Goal: Find specific page/section: Find specific page/section

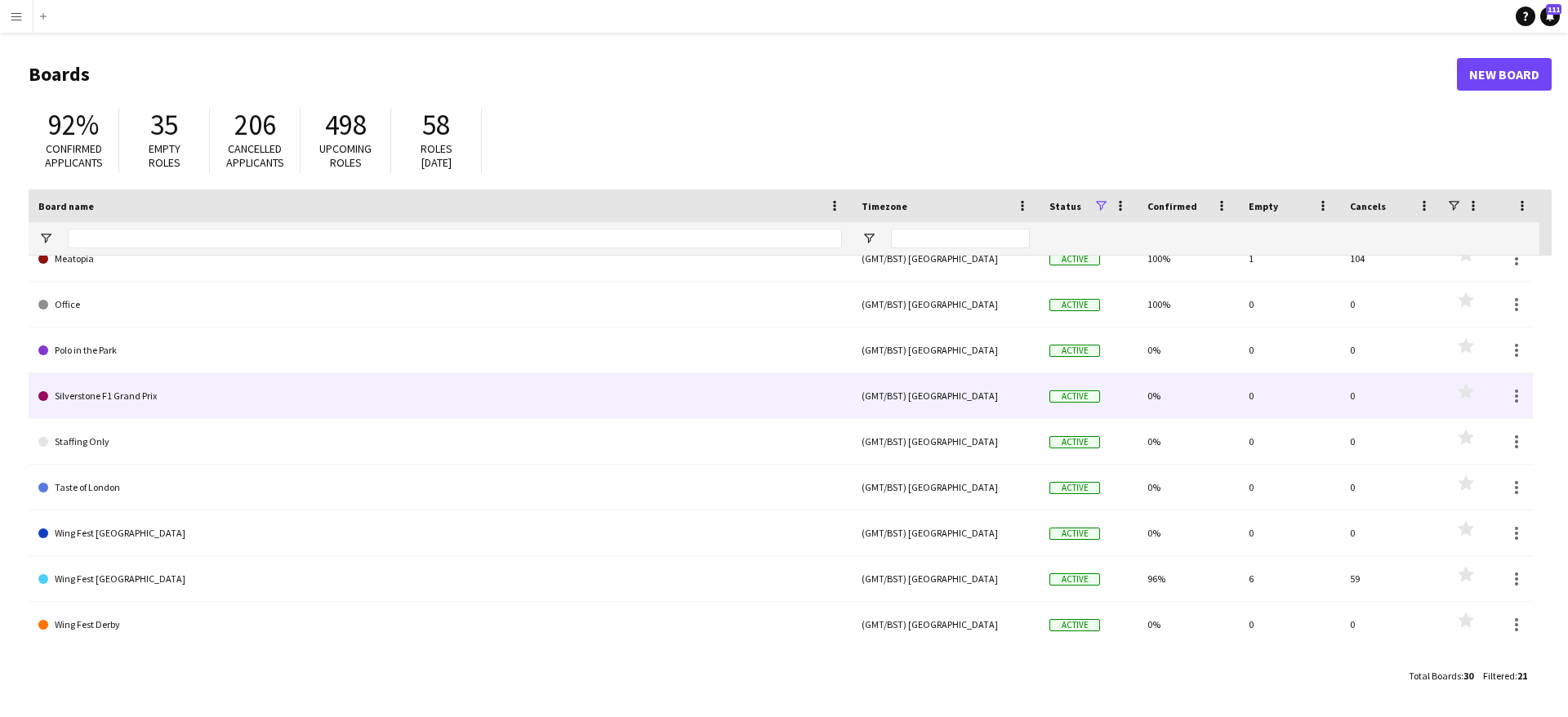
scroll to position [330, 0]
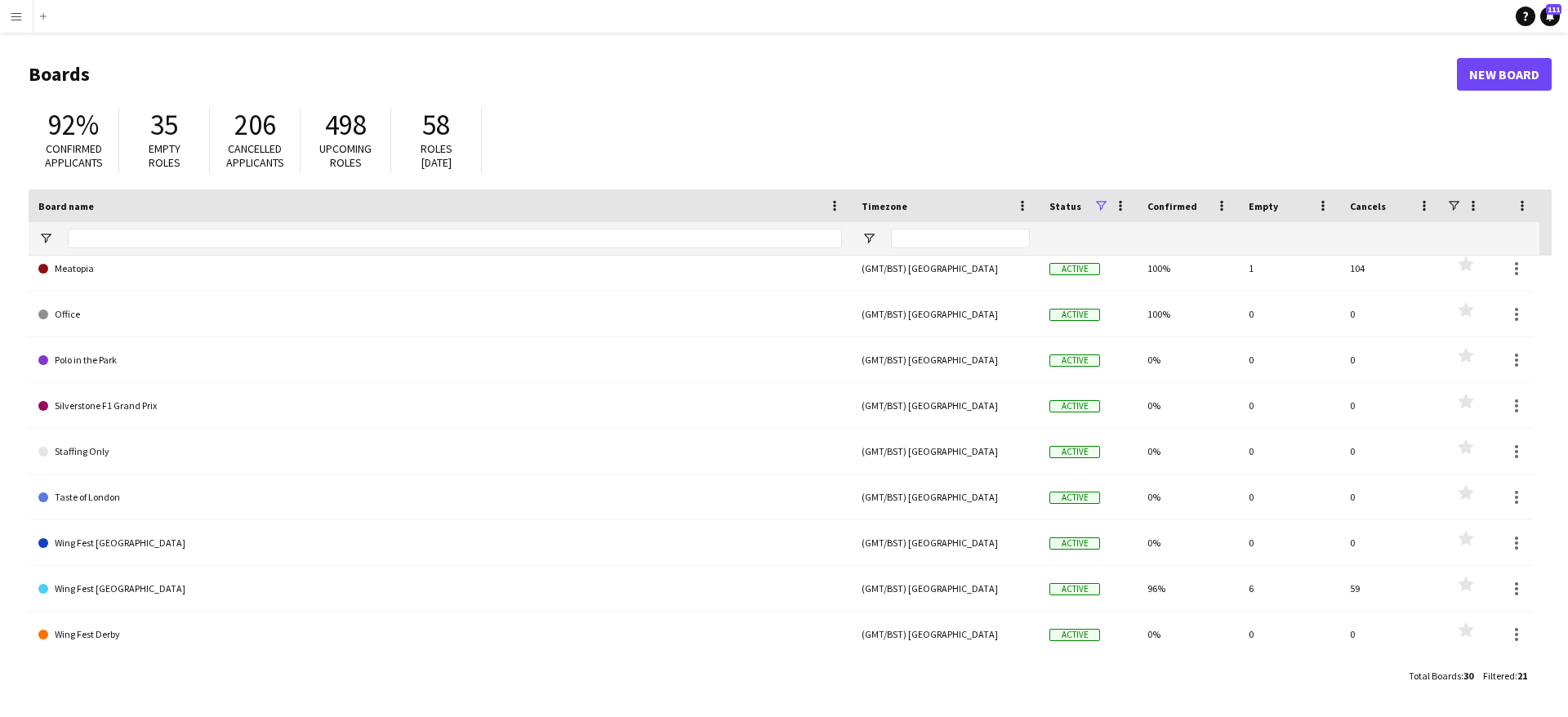
click at [26, 10] on button "Menu" at bounding box center [16, 16] width 33 height 33
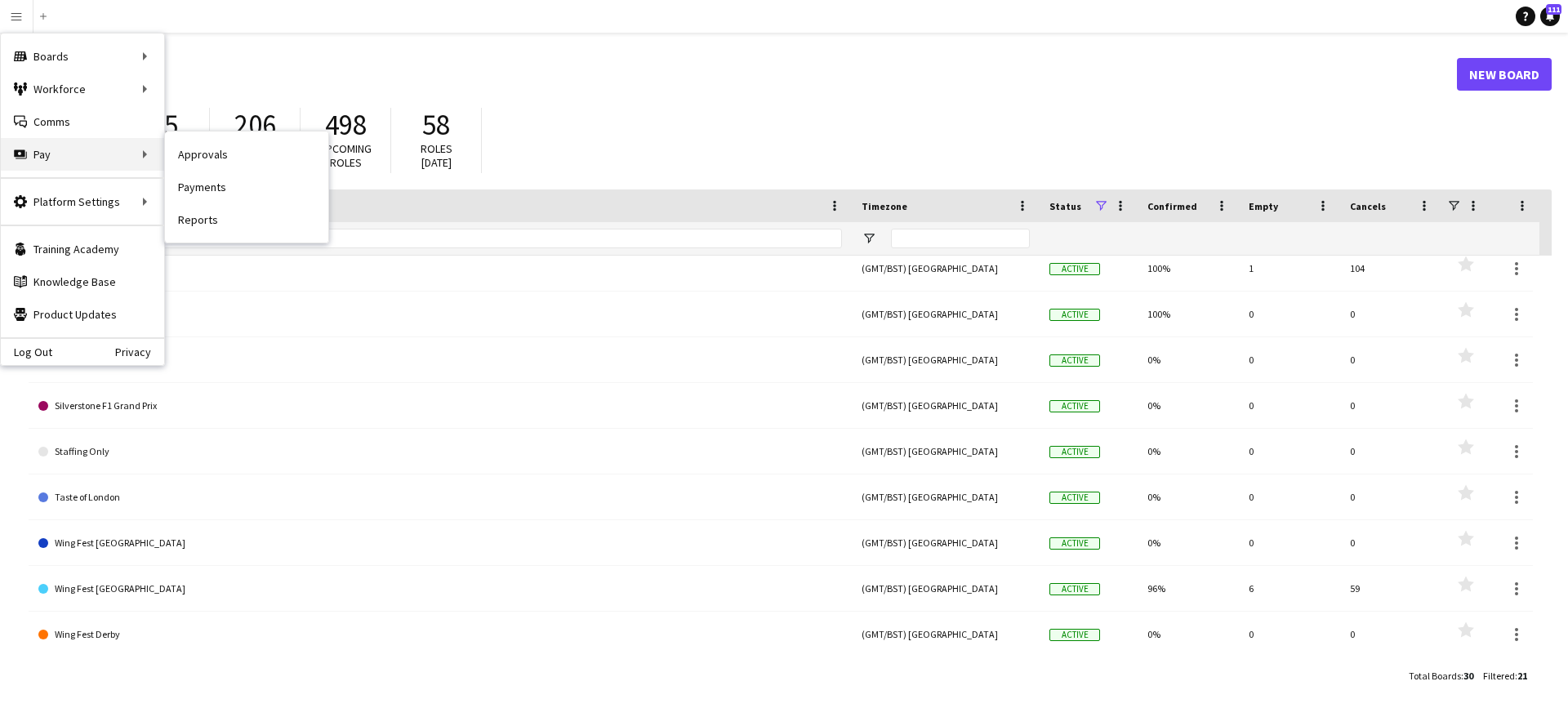
click at [40, 148] on div "Pay Pay" at bounding box center [83, 154] width 163 height 33
click at [571, 51] on header "Boards New Board" at bounding box center [791, 74] width 1524 height 51
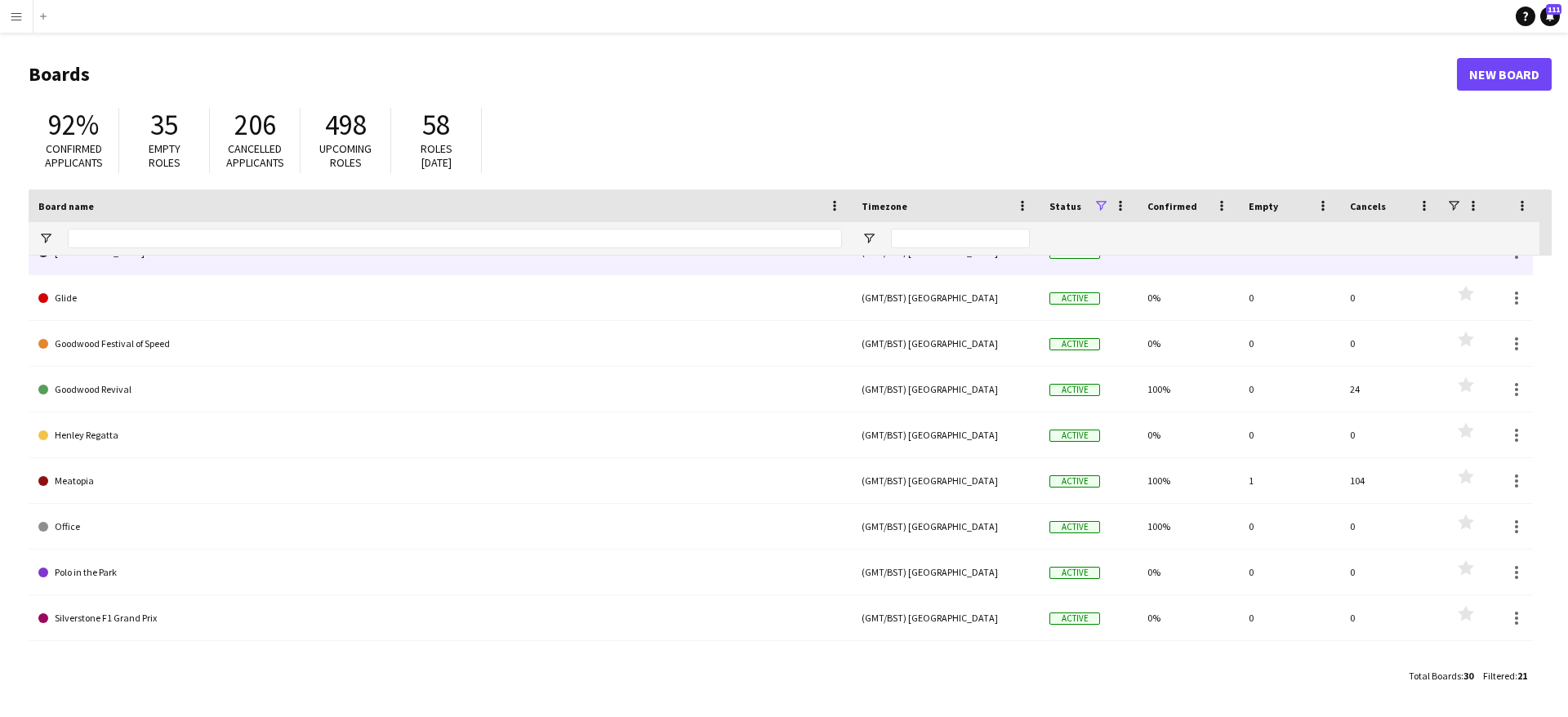
scroll to position [0, 0]
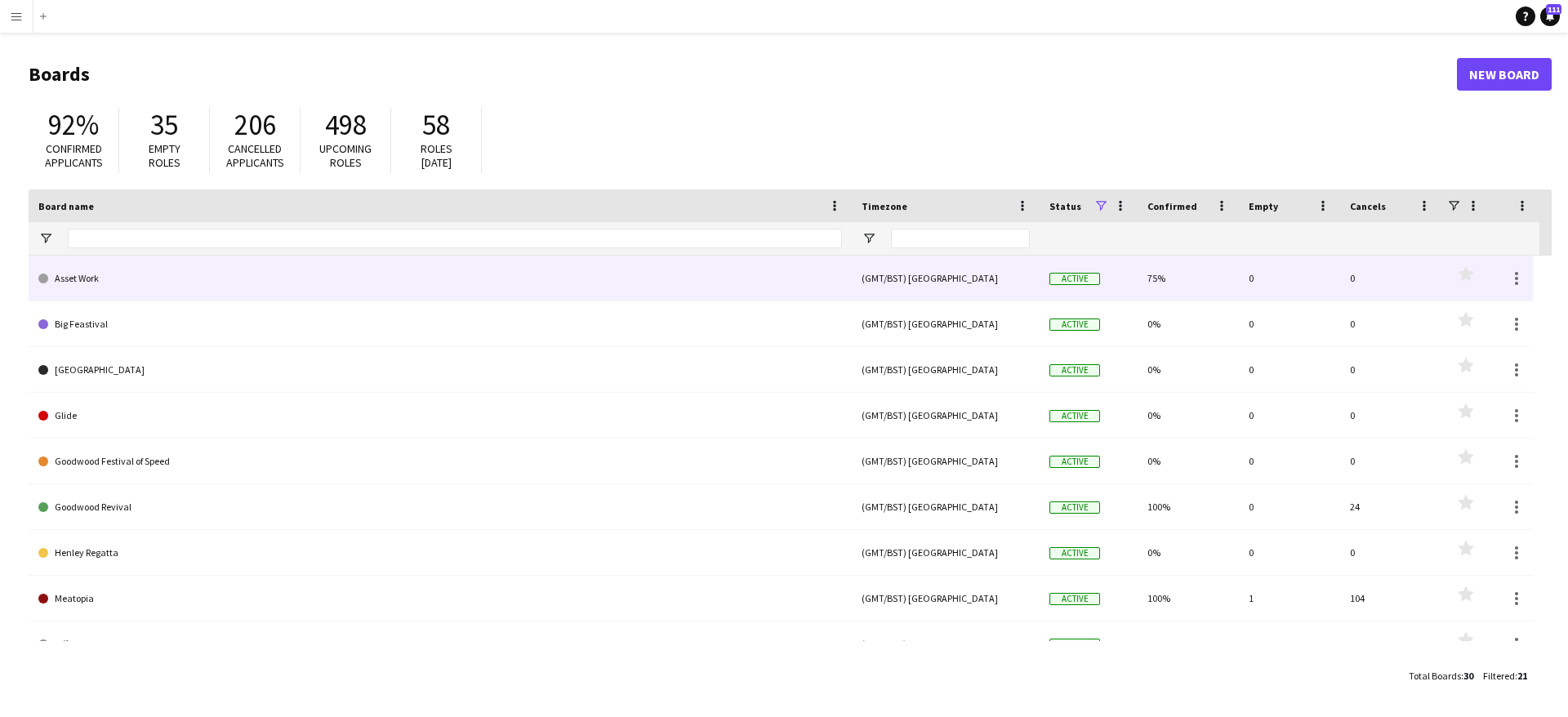
click at [135, 285] on link "Asset Work" at bounding box center [440, 278] width 803 height 45
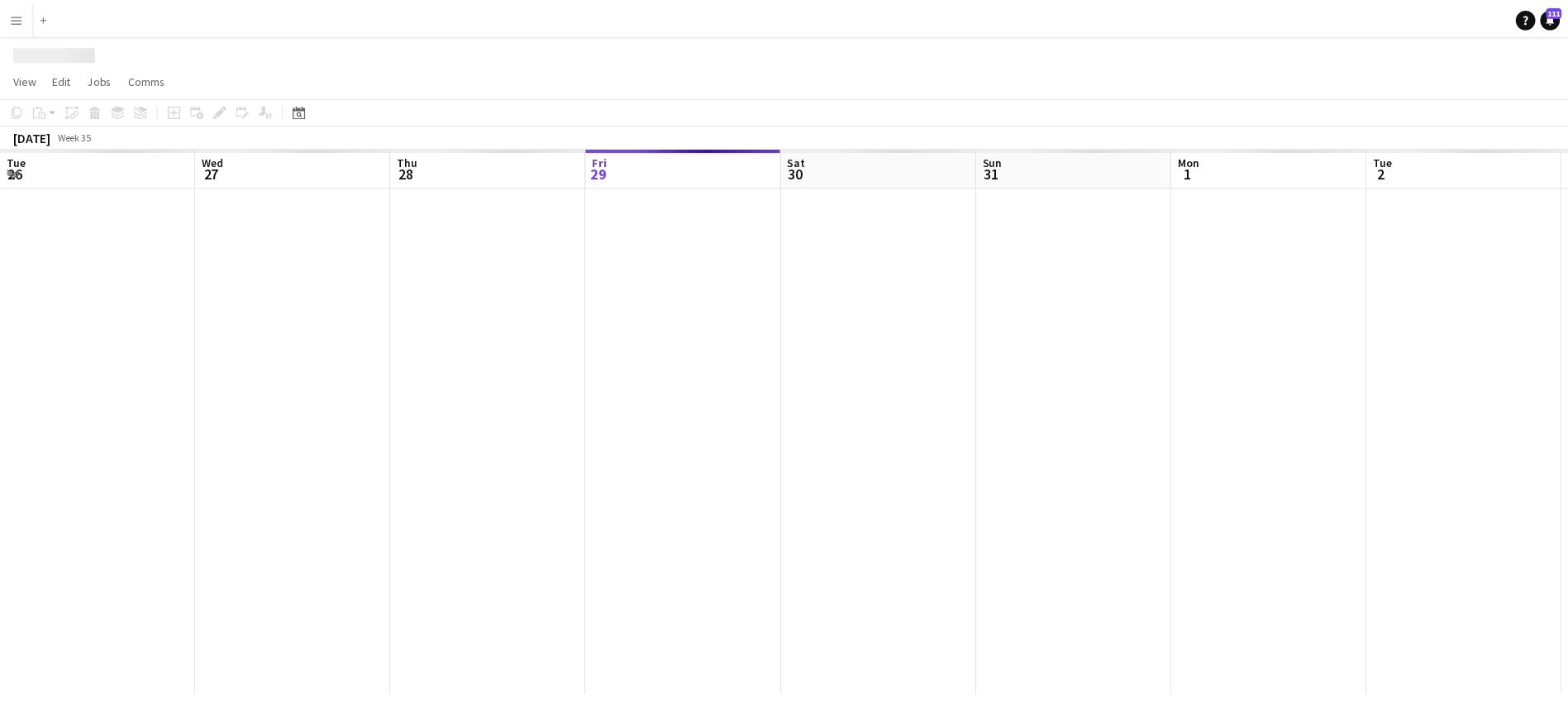
scroll to position [0, 395]
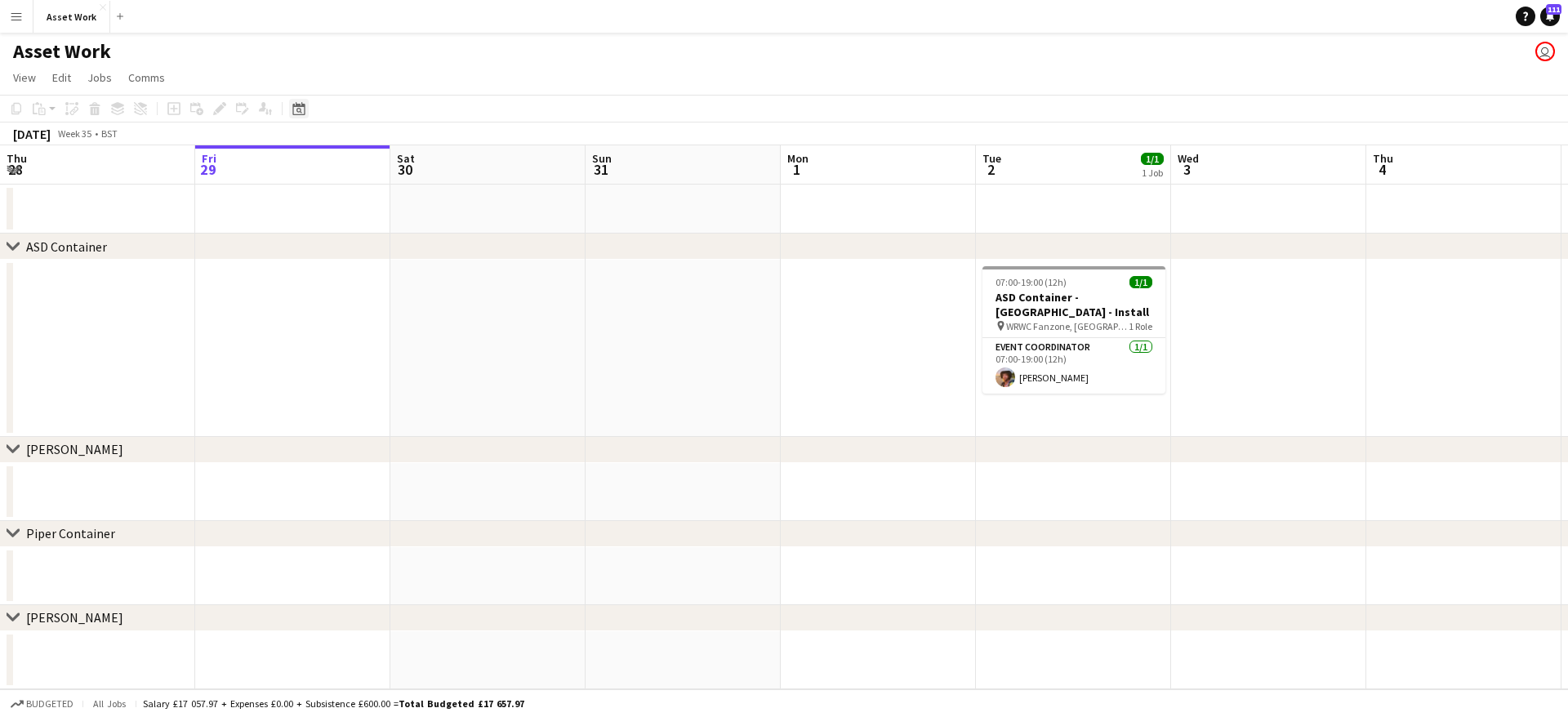
click at [295, 110] on icon "Date picker" at bounding box center [298, 109] width 13 height 13
click at [387, 301] on span "22" at bounding box center [388, 296] width 20 height 20
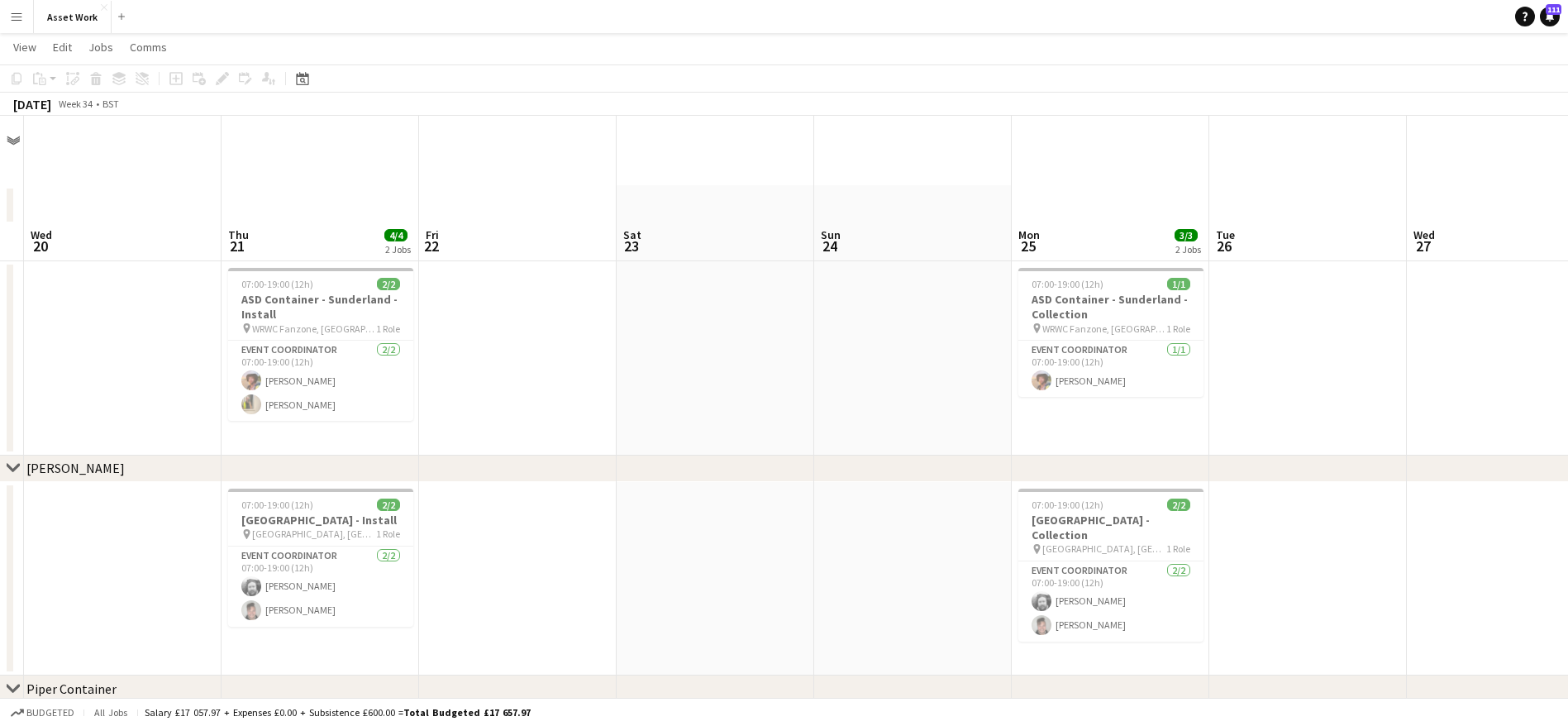
scroll to position [0, 0]
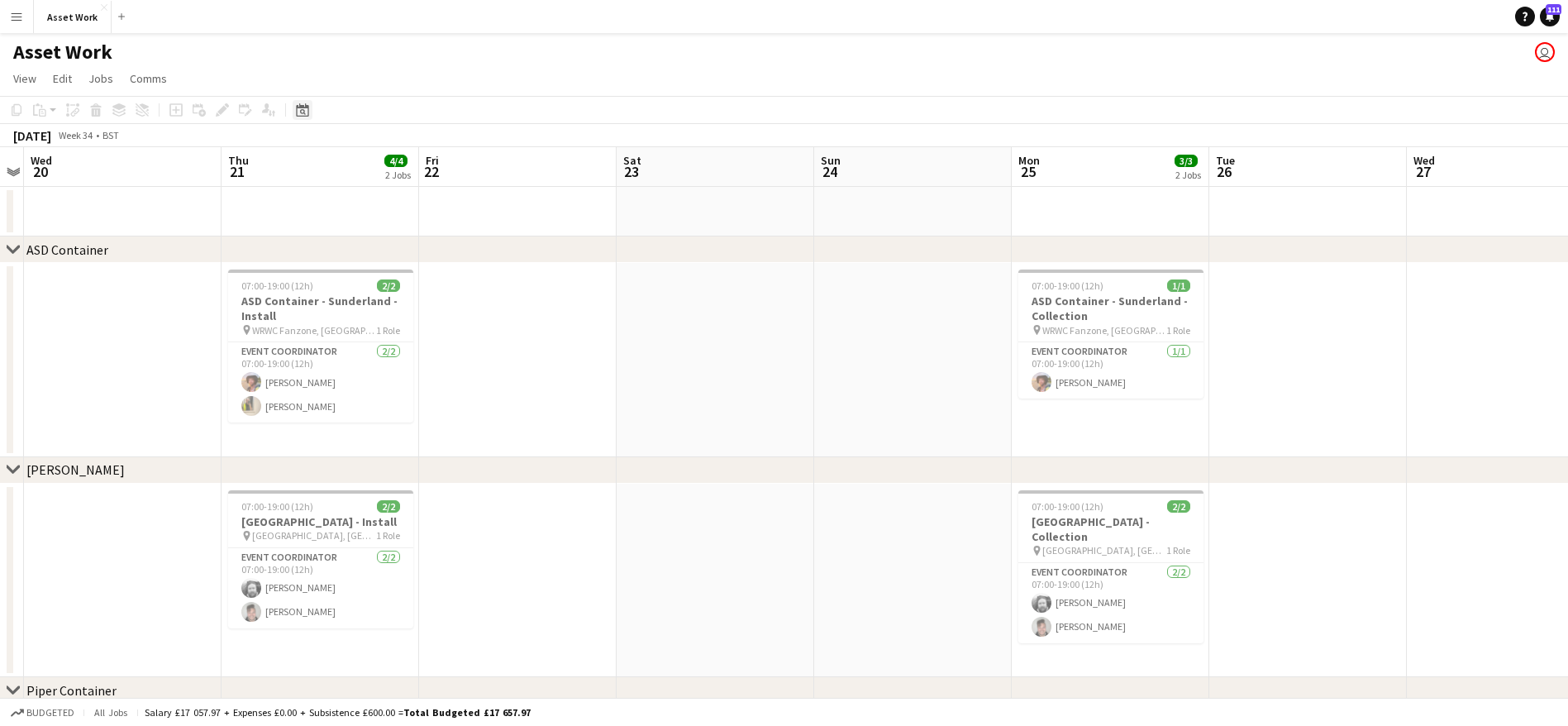
click at [308, 111] on icon at bounding box center [302, 110] width 13 height 13
click at [94, 79] on span "Jobs" at bounding box center [100, 78] width 25 height 15
click at [219, 66] on app-page-menu "View Day view expanded Day view collapsed Month view Date picker Jump to [DATE]…" at bounding box center [784, 80] width 1568 height 31
click at [19, 17] on app-icon "Menu" at bounding box center [17, 17] width 13 height 13
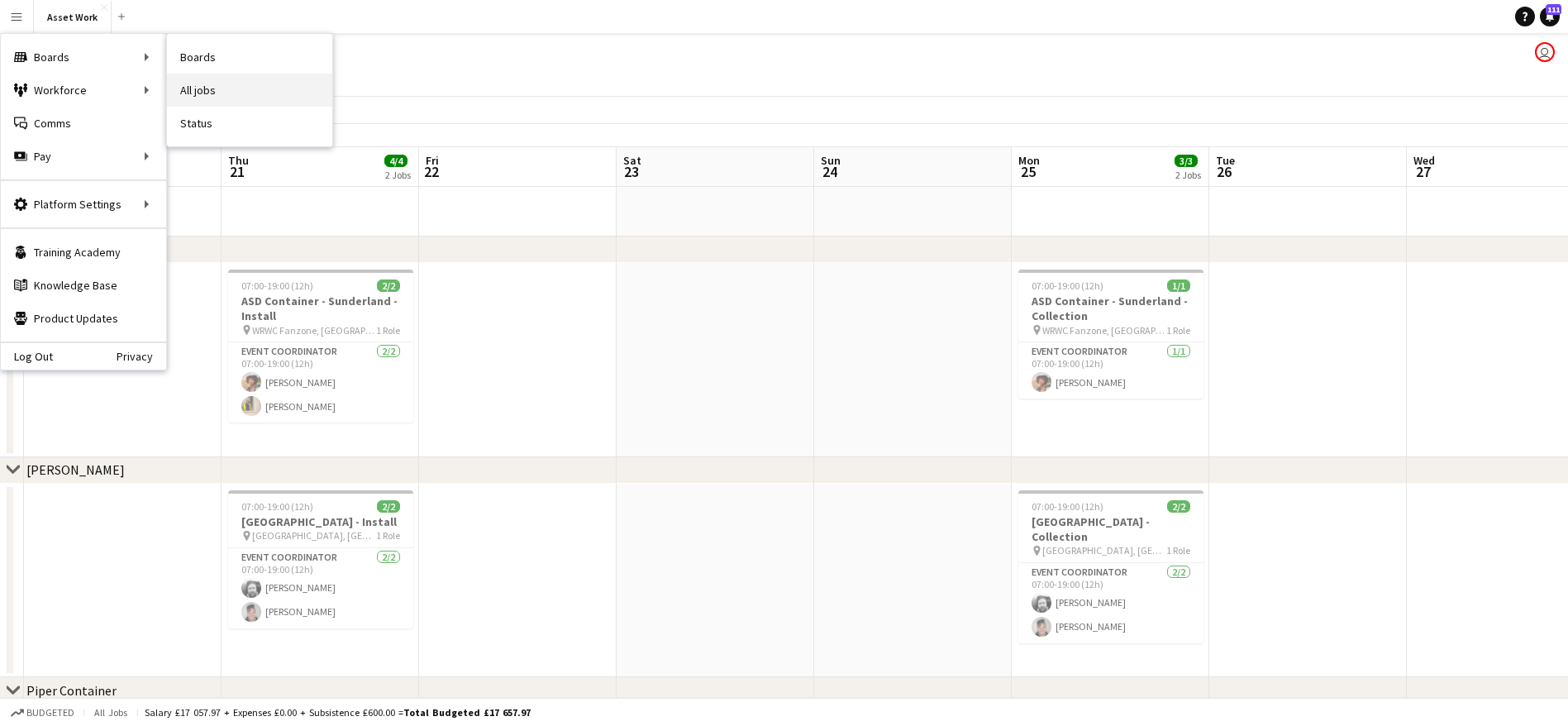
click at [206, 84] on link "All jobs" at bounding box center [250, 90] width 165 height 33
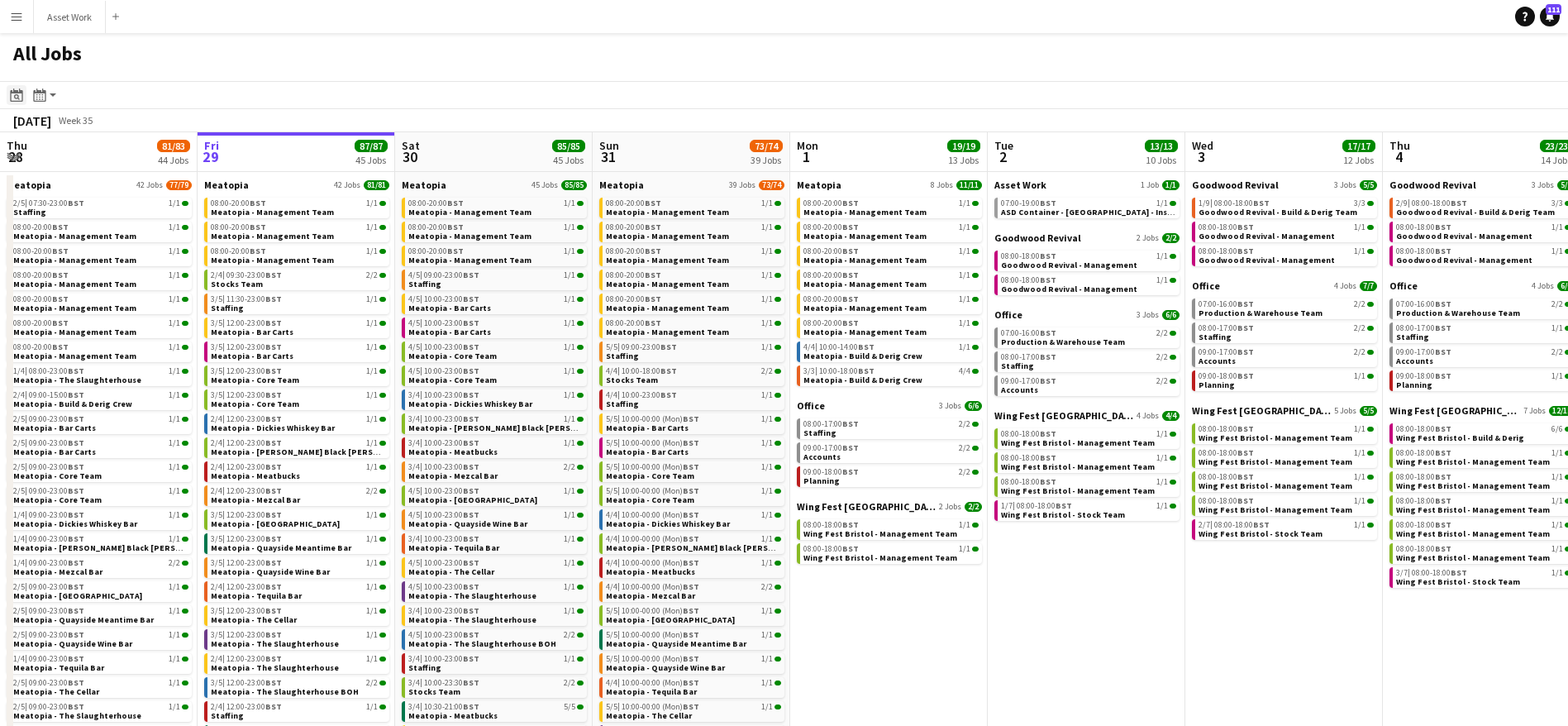
click at [17, 95] on icon "Date picker" at bounding box center [17, 95] width 13 height 13
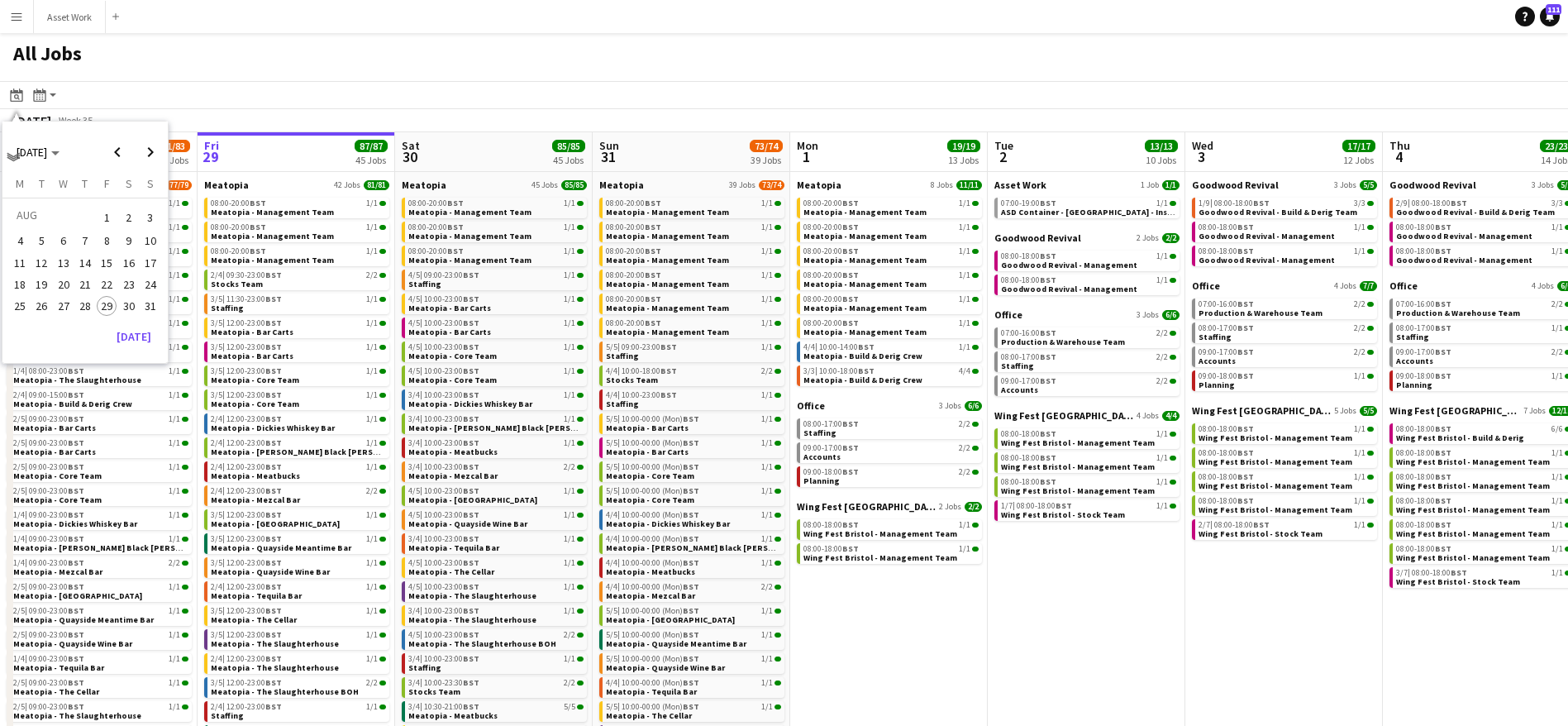
click at [112, 278] on span "22" at bounding box center [106, 285] width 20 height 20
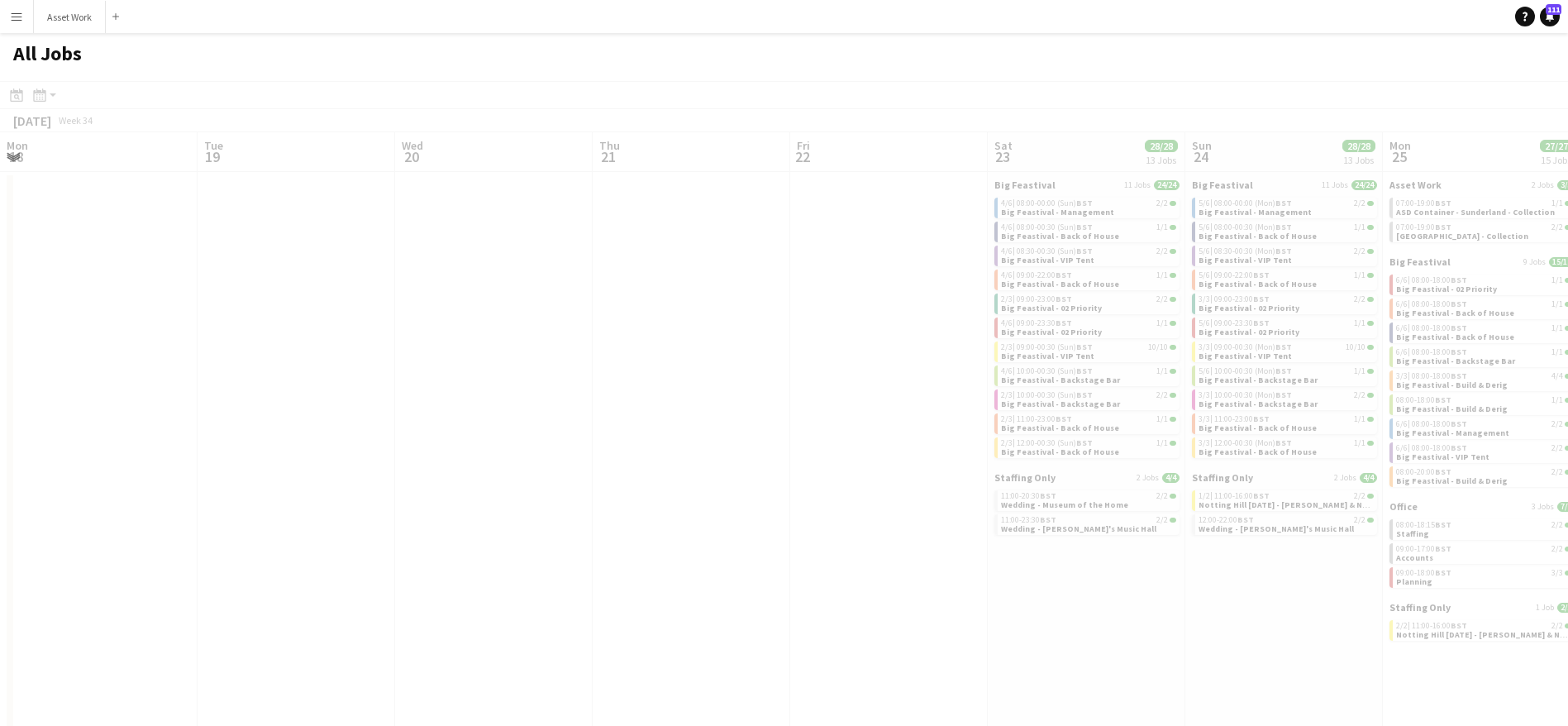
scroll to position [0, 569]
